Goal: Check status

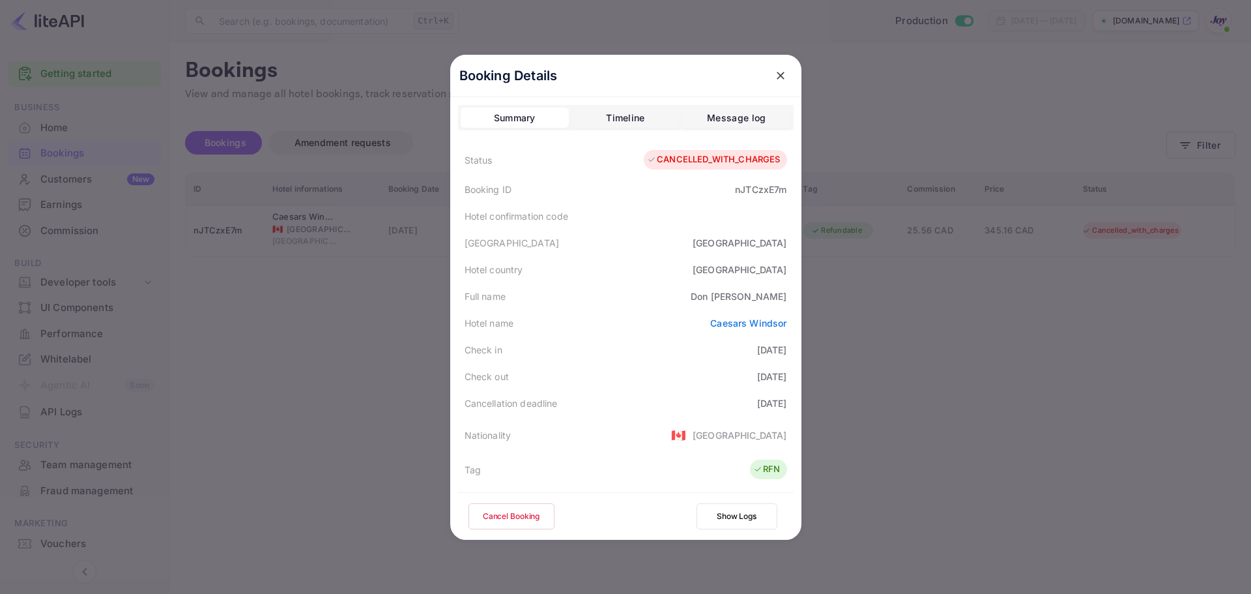
scroll to position [130, 0]
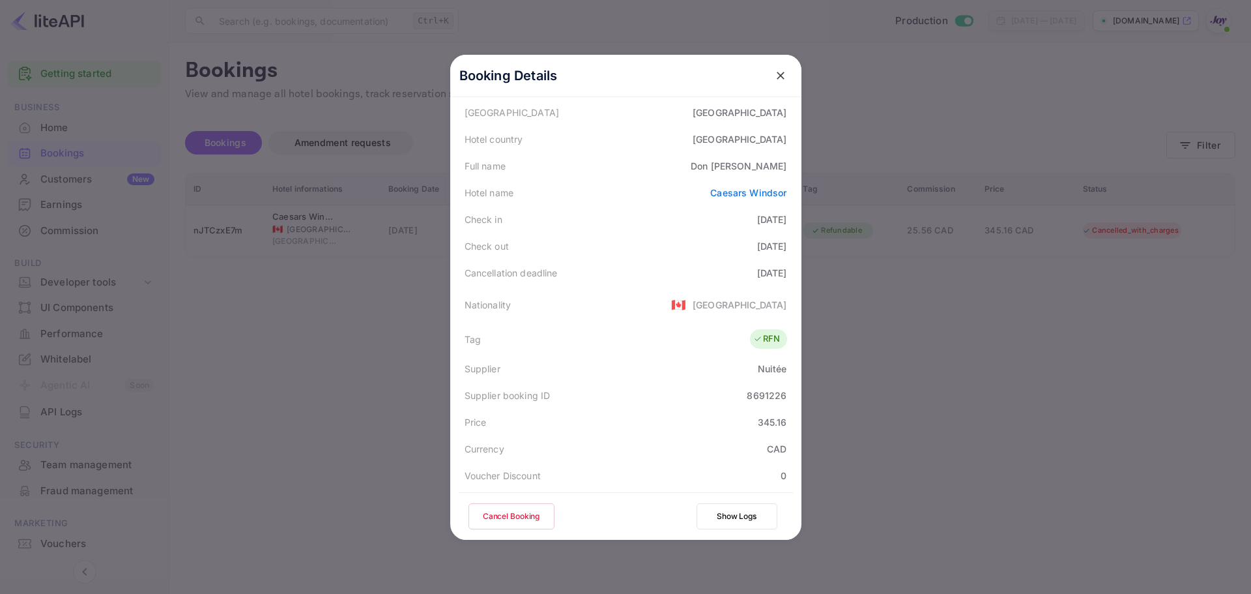
drag, startPoint x: 1029, startPoint y: 347, endPoint x: 980, endPoint y: 340, distance: 49.3
click at [1024, 351] on div at bounding box center [625, 297] width 1251 height 594
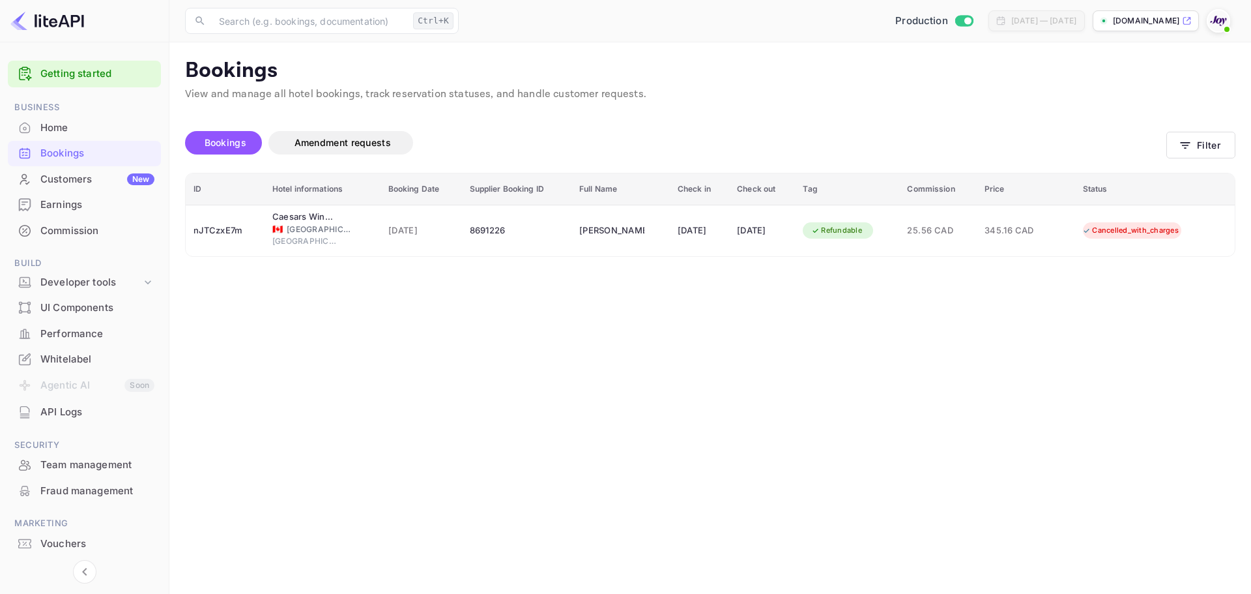
click at [98, 160] on div "Bookings" at bounding box center [97, 153] width 114 height 15
click at [1218, 145] on button "Filter" at bounding box center [1201, 145] width 69 height 27
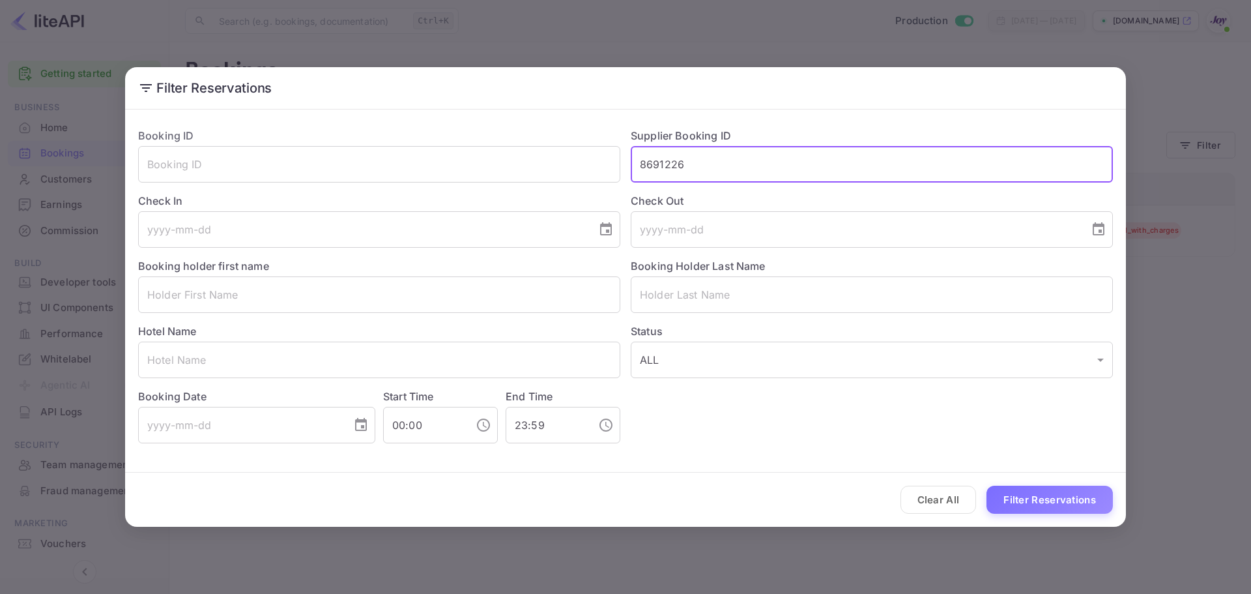
drag, startPoint x: 720, startPoint y: 179, endPoint x: 615, endPoint y: 184, distance: 105.7
click at [615, 184] on div "Booking ID ​ Supplier Booking ID 8691226 ​ Check In ​ Check Out ​ Booking holde…" at bounding box center [621, 280] width 986 height 326
paste input "96265"
type input "96265"
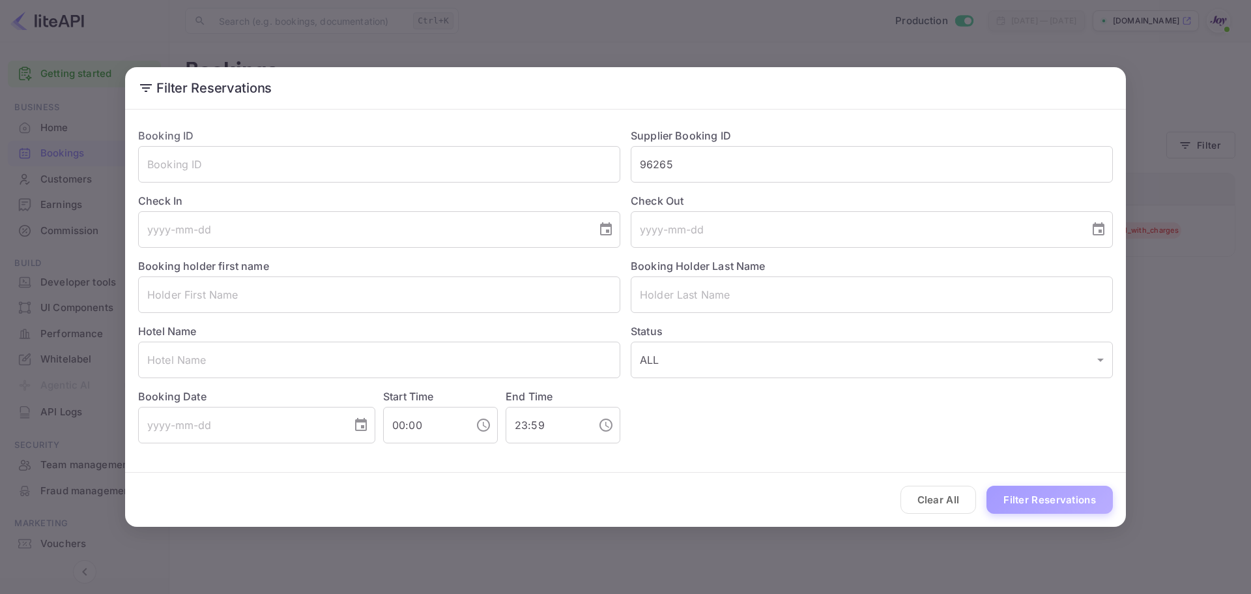
drag, startPoint x: 1059, startPoint y: 505, endPoint x: 1064, endPoint y: 499, distance: 7.4
click at [1061, 504] on button "Filter Reservations" at bounding box center [1050, 500] width 126 height 28
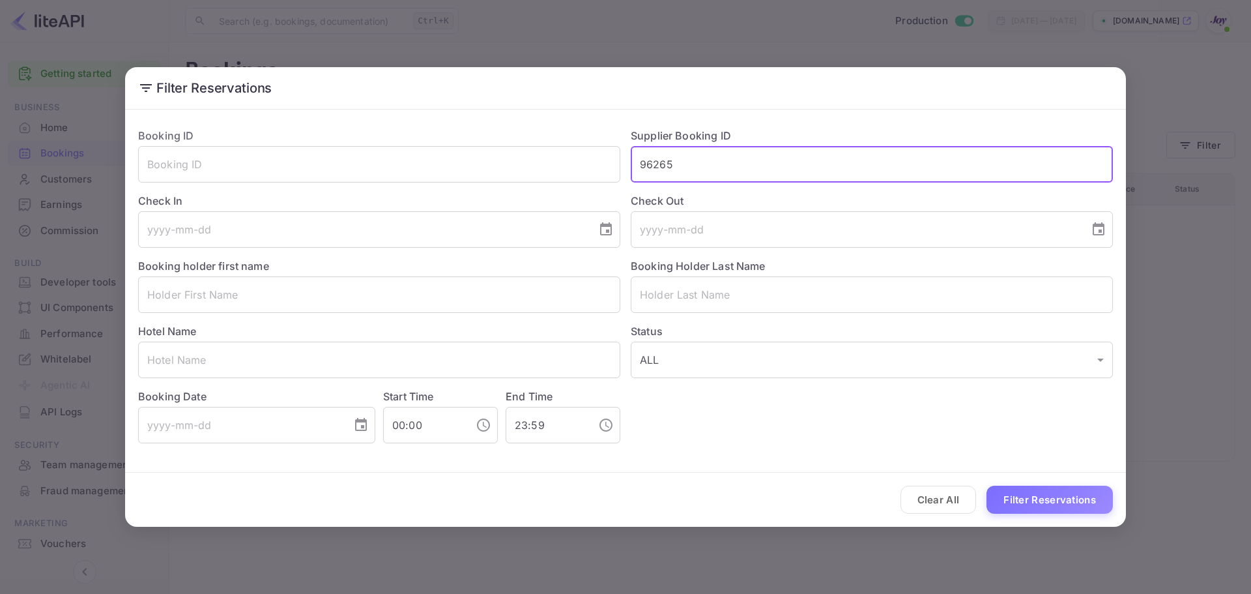
drag, startPoint x: 672, startPoint y: 183, endPoint x: 634, endPoint y: 175, distance: 39.4
click at [634, 175] on input "96265" at bounding box center [872, 164] width 482 height 37
click at [645, 56] on div "Filter Reservations Booking ID ​ Supplier Booking ID ​ Check In ​ Check Out ​ B…" at bounding box center [625, 297] width 1251 height 594
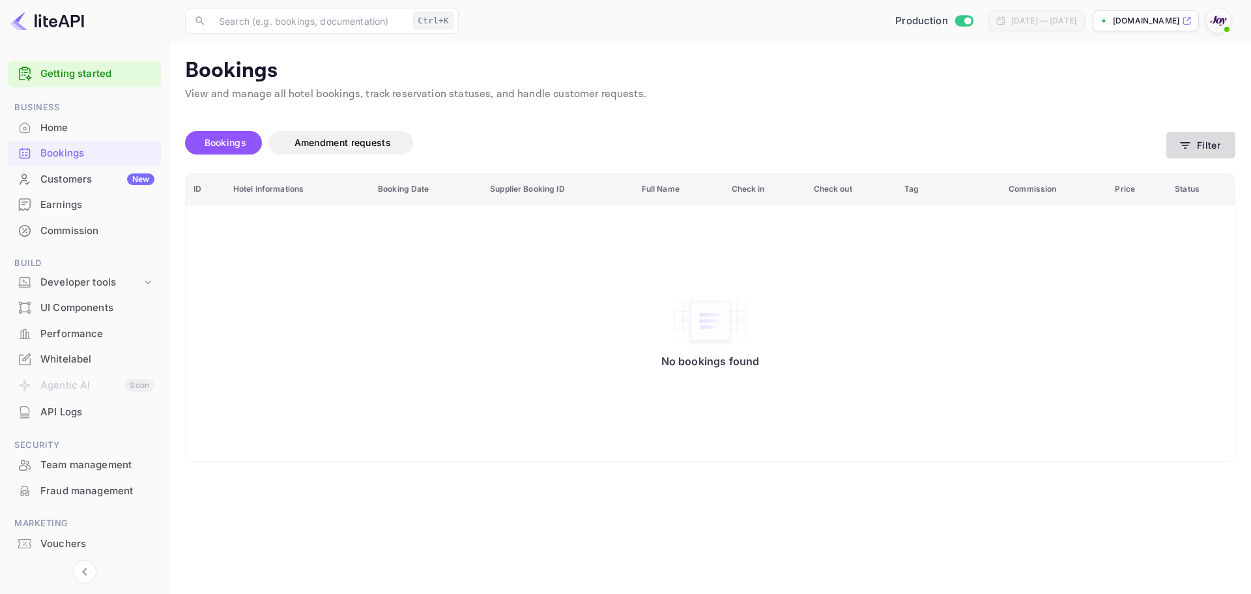
click at [1194, 148] on button "Filter" at bounding box center [1201, 145] width 69 height 27
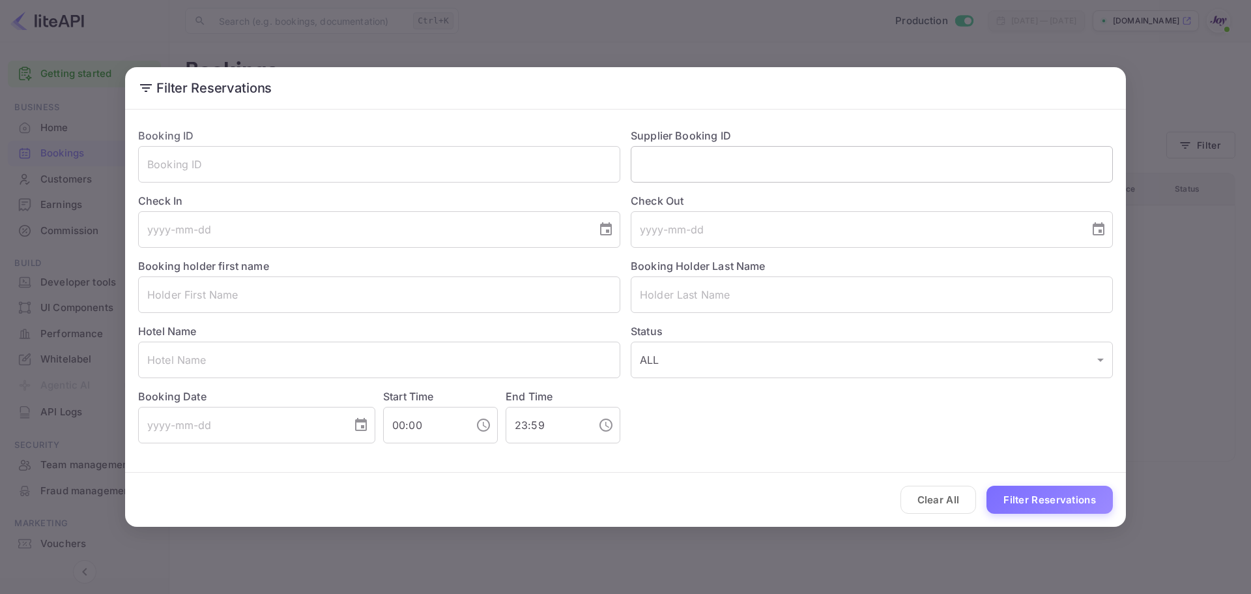
click at [690, 171] on input "text" at bounding box center [872, 164] width 482 height 37
paste input "9068237"
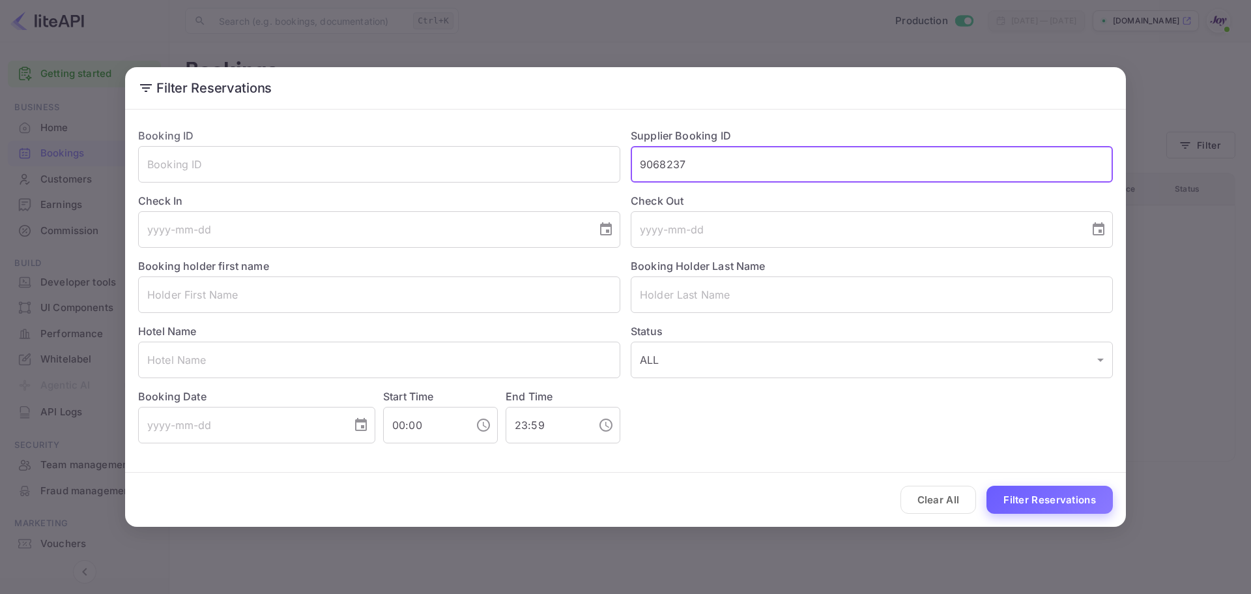
click at [1035, 493] on button "Filter Reservations" at bounding box center [1050, 500] width 126 height 28
click at [645, 158] on input "9068237" at bounding box center [872, 164] width 482 height 37
type input "9068237"
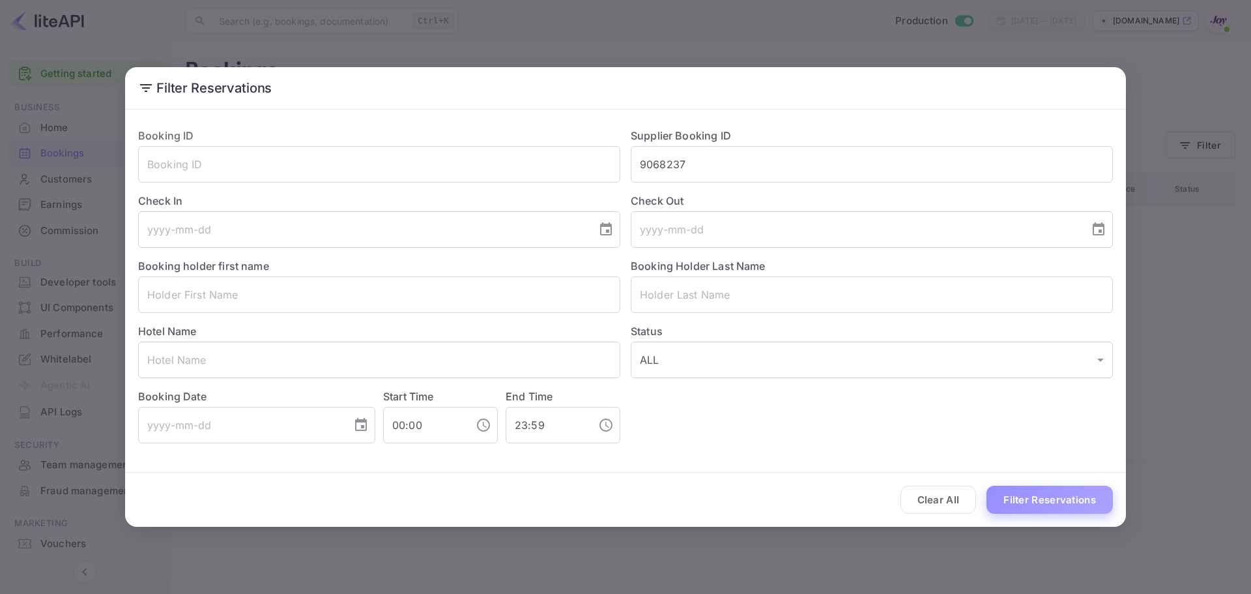
click at [1044, 499] on button "Filter Reservations" at bounding box center [1050, 500] width 126 height 28
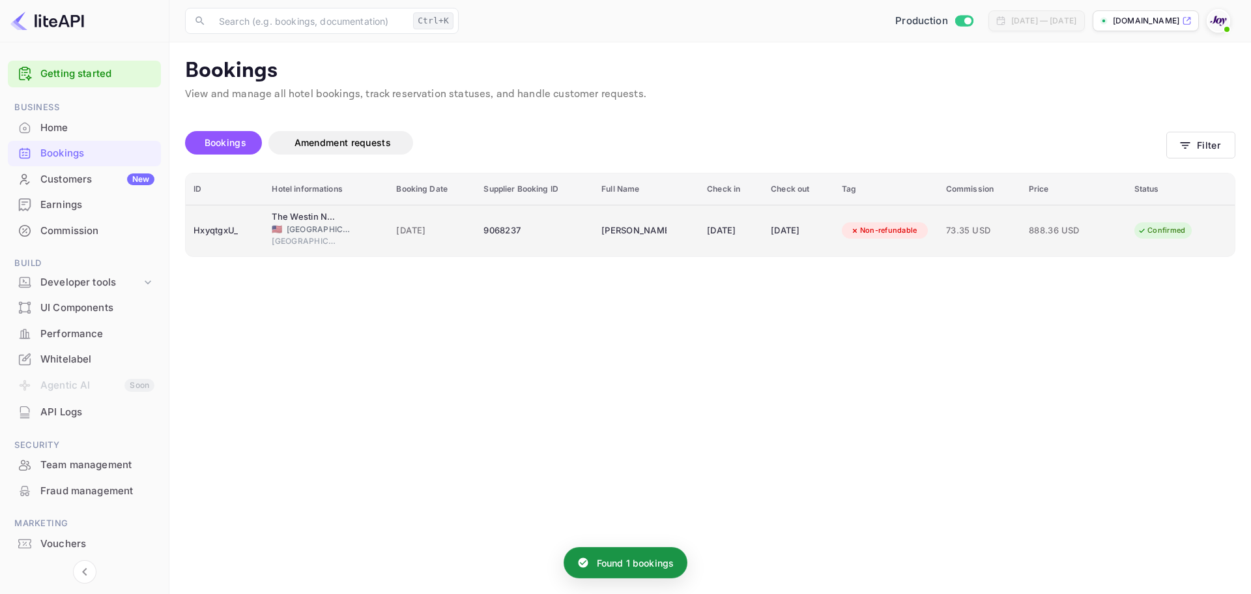
click at [411, 252] on td "[DATE]" at bounding box center [431, 230] width 87 height 51
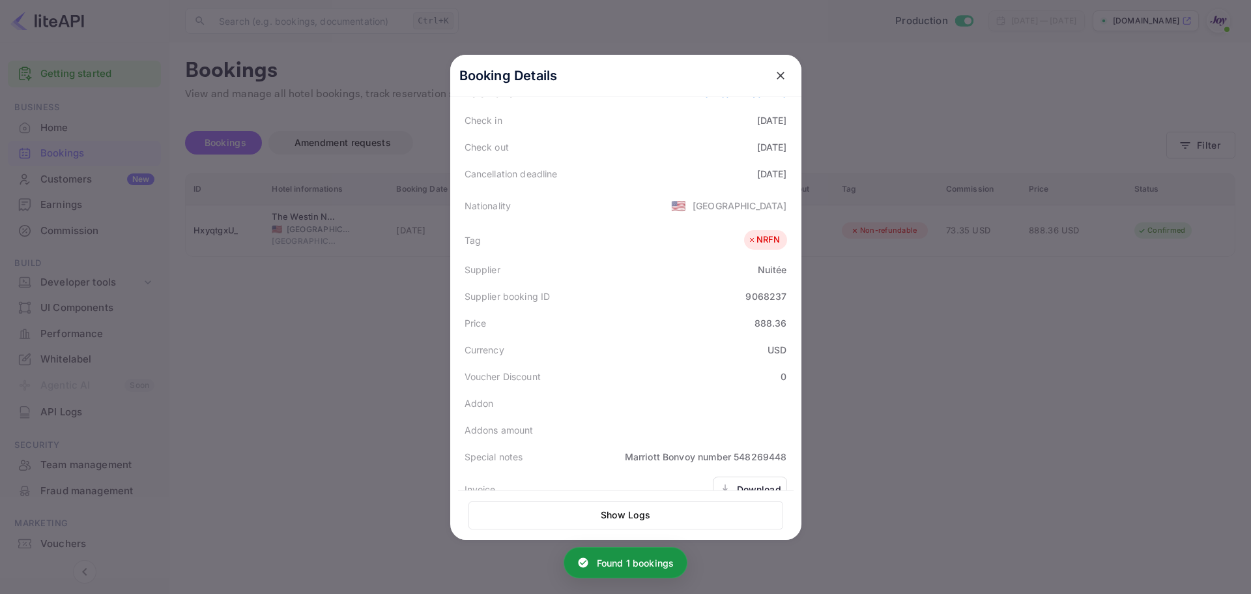
scroll to position [261, 0]
